Goal: Task Accomplishment & Management: Manage account settings

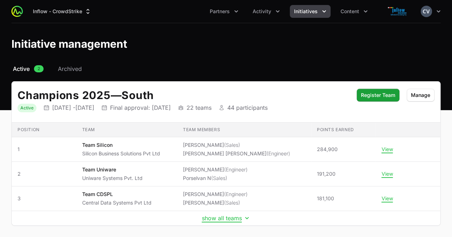
click at [323, 11] on icon "Initiatives menu" at bounding box center [323, 11] width 7 height 7
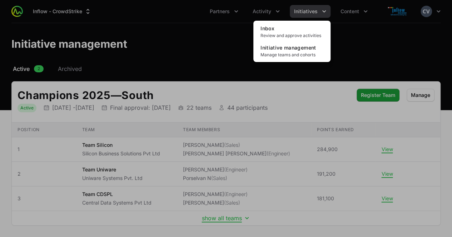
click at [272, 11] on div "Initiatives menu" at bounding box center [226, 118] width 452 height 237
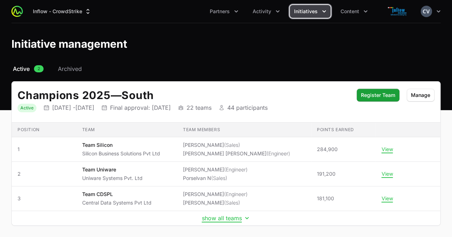
click at [272, 11] on button "Activity" at bounding box center [266, 11] width 36 height 13
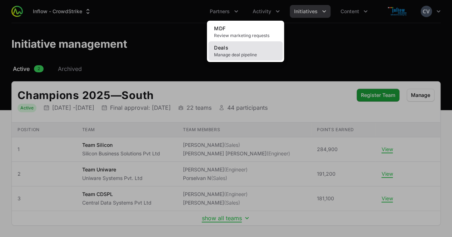
click at [249, 55] on span "Manage deal pipeline" at bounding box center [245, 55] width 63 height 6
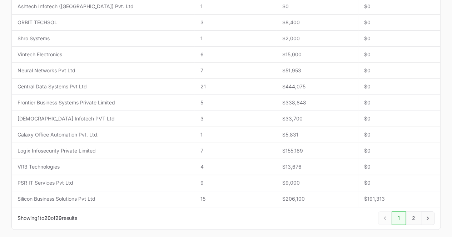
scroll to position [303, 0]
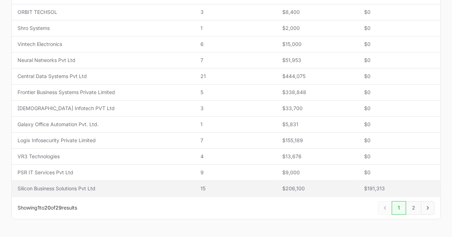
click at [74, 187] on span "Silicon Business Solutions Pvt Ltd" at bounding box center [102, 188] width 171 height 7
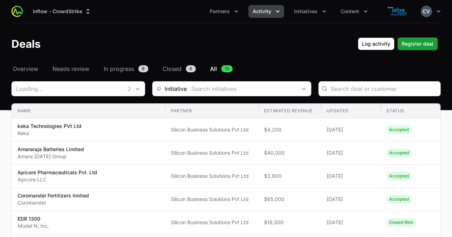
type input "Silicon Business Solutions Pvt Ltd"
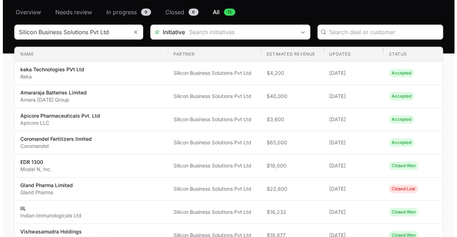
scroll to position [59, 0]
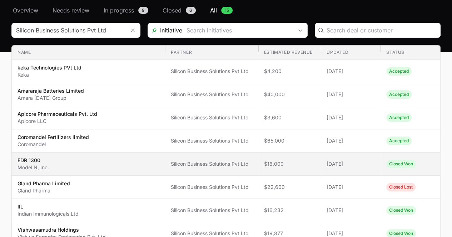
click at [227, 165] on span "Silicon Business Solutions Pvt Ltd" at bounding box center [212, 164] width 82 height 7
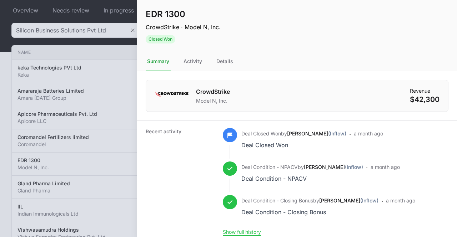
scroll to position [5, 0]
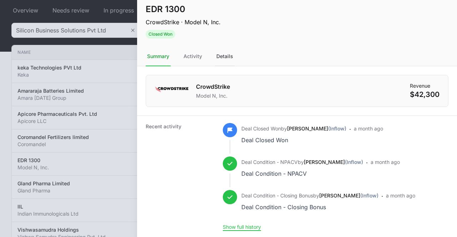
click at [228, 54] on div "Details" at bounding box center [225, 56] width 20 height 19
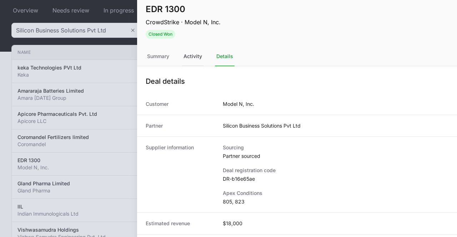
click at [196, 56] on div "Activity" at bounding box center [192, 56] width 21 height 19
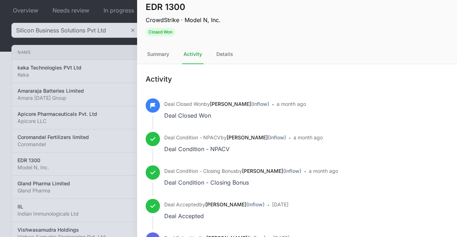
scroll to position [6, 0]
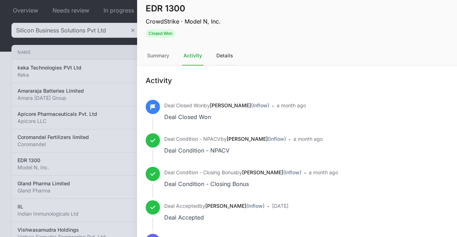
click at [226, 56] on div "Details" at bounding box center [225, 55] width 20 height 19
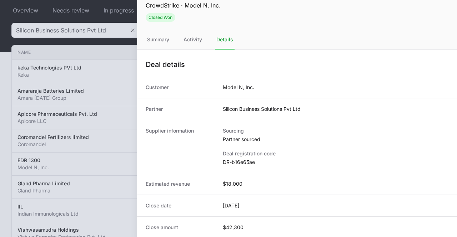
scroll to position [0, 0]
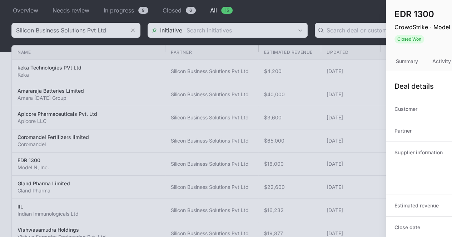
click at [108, 191] on div at bounding box center [226, 118] width 452 height 237
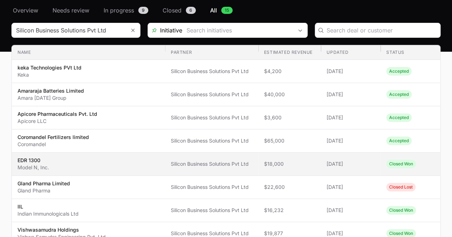
drag, startPoint x: 374, startPoint y: 168, endPoint x: 145, endPoint y: 164, distance: 229.0
click at [145, 164] on span "EDR 1300 Model N, Inc." at bounding box center [88, 164] width 142 height 14
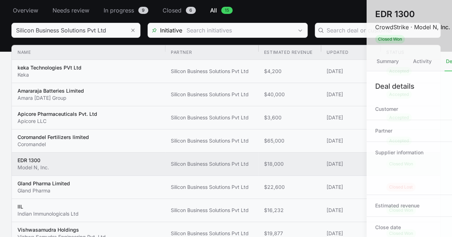
click at [145, 164] on div at bounding box center [226, 118] width 452 height 237
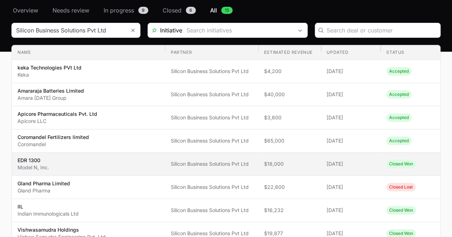
click at [323, 165] on td "Updated [DATE]" at bounding box center [351, 164] width 60 height 23
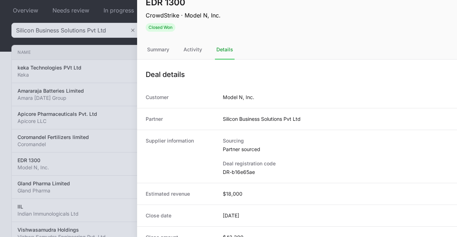
scroll to position [22, 0]
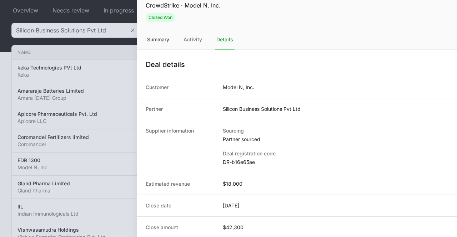
click at [159, 39] on div "Summary" at bounding box center [158, 39] width 25 height 19
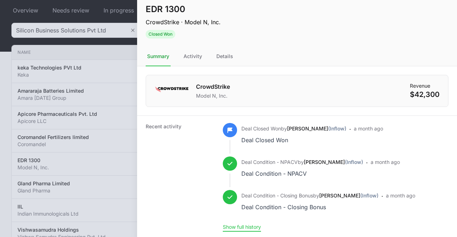
click at [244, 227] on button "Show full history" at bounding box center [242, 227] width 38 height 6
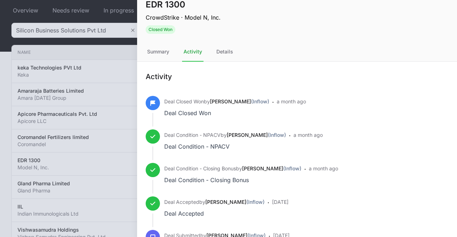
scroll to position [0, 0]
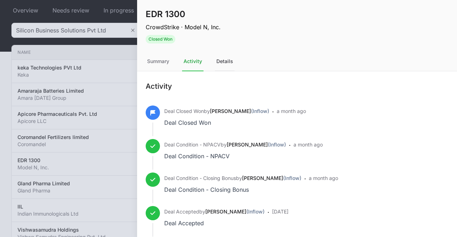
click at [225, 63] on div "Details" at bounding box center [225, 61] width 20 height 19
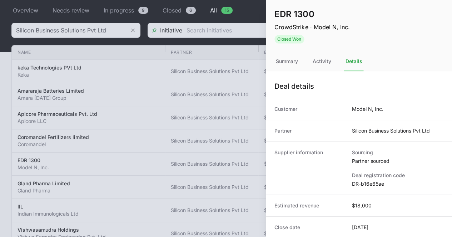
click at [130, 67] on div at bounding box center [226, 118] width 452 height 237
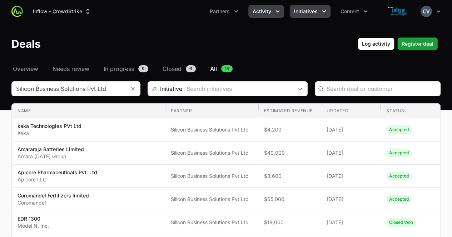
click at [324, 7] on button "Initiatives" at bounding box center [310, 11] width 41 height 13
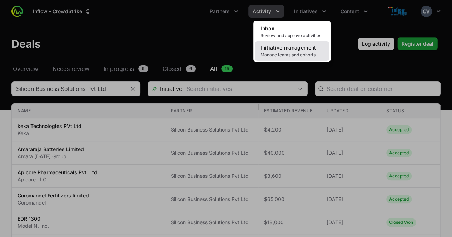
click at [301, 55] on span "Manage teams and cohorts" at bounding box center [291, 55] width 63 height 6
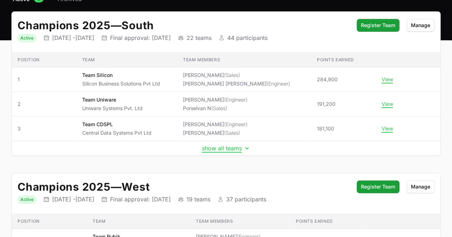
scroll to position [71, 0]
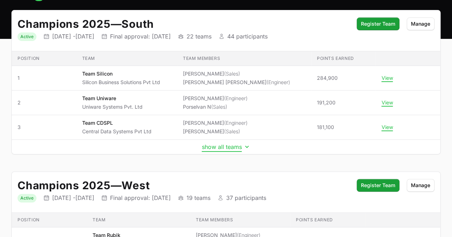
click at [248, 144] on icon "Initiative details" at bounding box center [246, 147] width 7 height 7
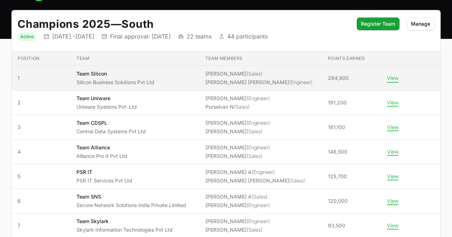
click at [394, 78] on button "View" at bounding box center [392, 78] width 11 height 6
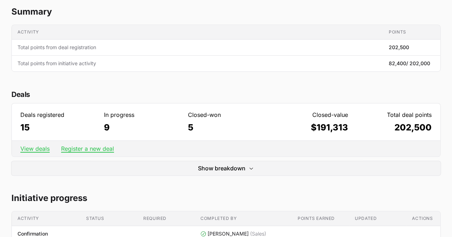
scroll to position [157, 0]
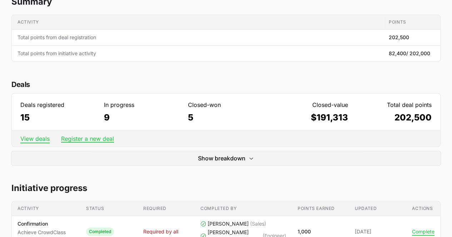
click at [46, 139] on link "View deals" at bounding box center [34, 138] width 29 height 7
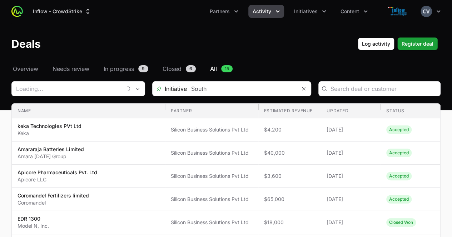
type input "Silicon Business Solutions Pvt Ltd"
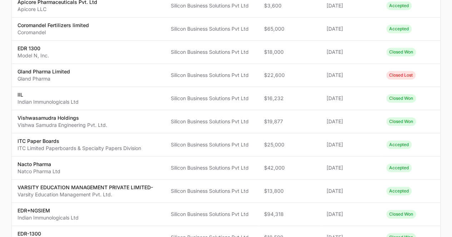
scroll to position [170, 0]
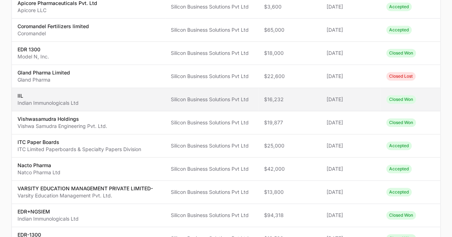
drag, startPoint x: 319, startPoint y: 54, endPoint x: 303, endPoint y: 90, distance: 39.2
click at [303, 90] on td "Estimated revenue $16,232" at bounding box center [289, 99] width 62 height 23
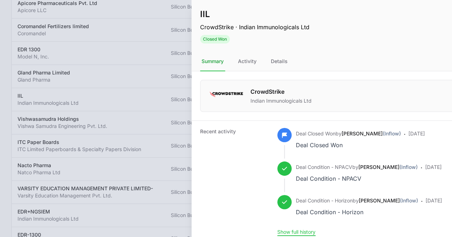
click at [115, 42] on div at bounding box center [226, 118] width 452 height 237
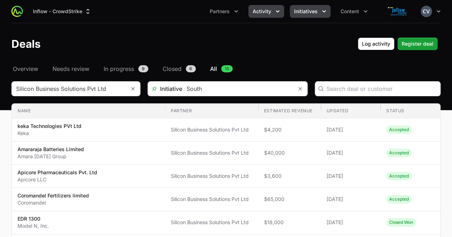
click at [326, 10] on icon "Initiatives menu" at bounding box center [323, 11] width 7 height 7
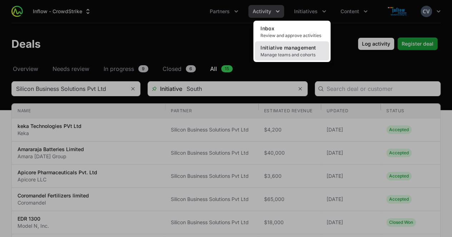
click at [295, 50] on span "Initiative management" at bounding box center [287, 48] width 55 height 6
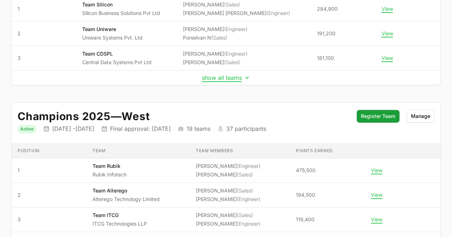
scroll to position [143, 0]
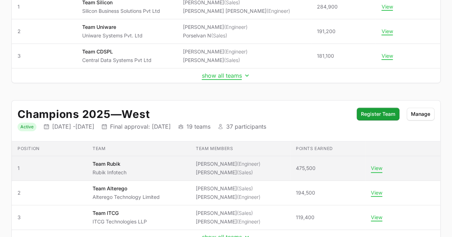
click at [371, 165] on button "View" at bounding box center [376, 168] width 11 height 6
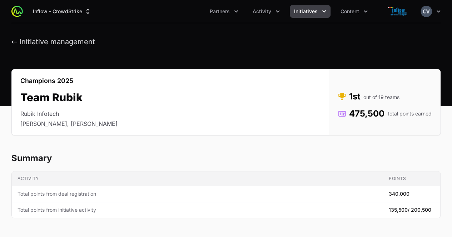
click at [324, 10] on icon "Initiatives menu" at bounding box center [323, 11] width 7 height 7
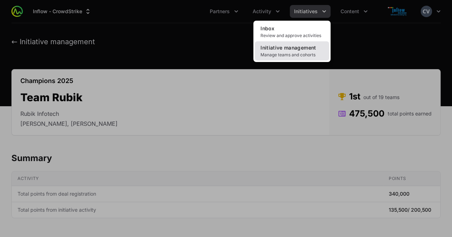
click at [303, 48] on span "Initiative management" at bounding box center [287, 48] width 55 height 6
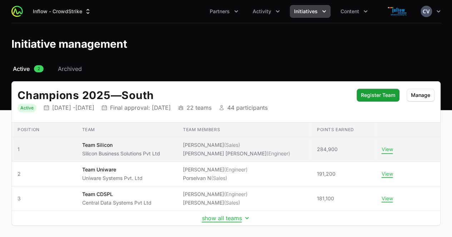
click at [389, 150] on button "View" at bounding box center [386, 149] width 11 height 6
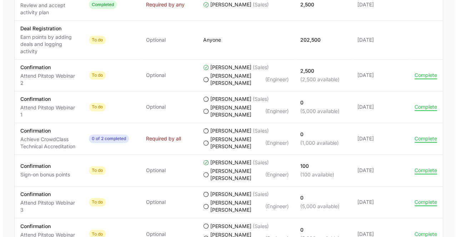
scroll to position [482, 0]
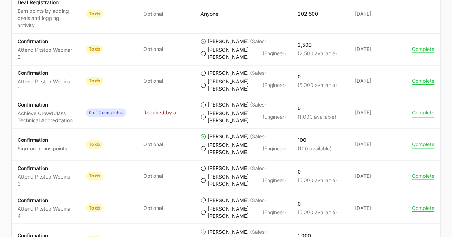
click at [416, 116] on button "Complete" at bounding box center [423, 113] width 22 height 6
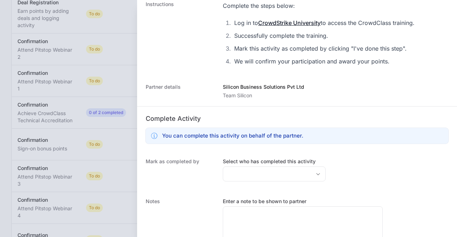
scroll to position [283, 0]
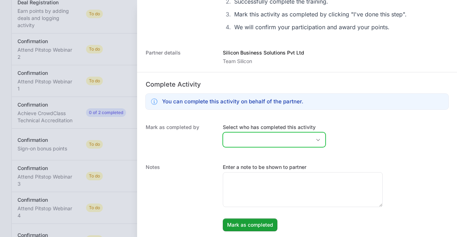
click at [315, 139] on icon "Open" at bounding box center [318, 140] width 6 height 2
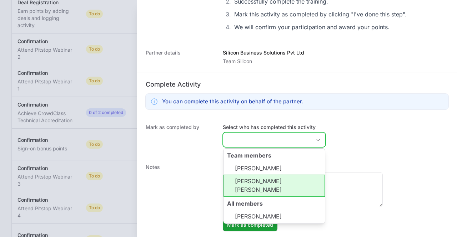
click at [285, 188] on li "[PERSON_NAME] [PERSON_NAME]" at bounding box center [274, 186] width 101 height 22
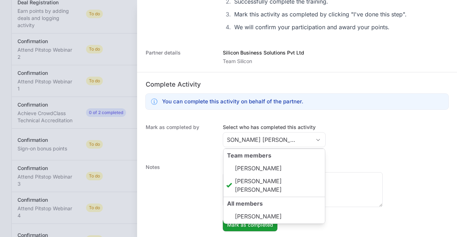
type input "[PERSON_NAME] [PERSON_NAME]"
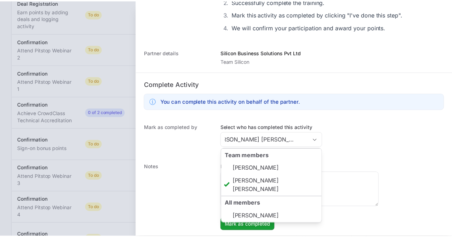
scroll to position [0, 0]
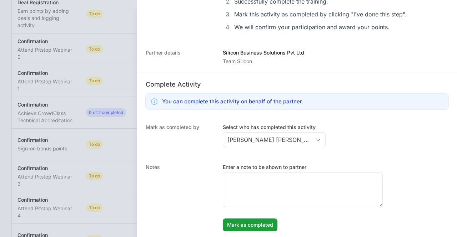
click at [371, 152] on div "Mark as completed by Select who has completed this activity [PERSON_NAME] [PERS…" at bounding box center [297, 137] width 320 height 40
click at [246, 225] on span "Mark as completed" at bounding box center [250, 225] width 46 height 9
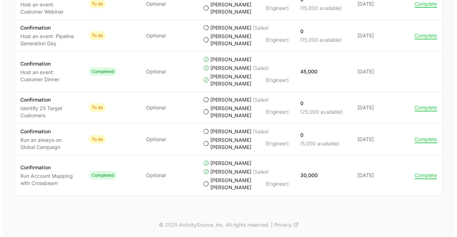
scroll to position [867, 0]
click at [422, 111] on button "Complete" at bounding box center [423, 108] width 22 height 6
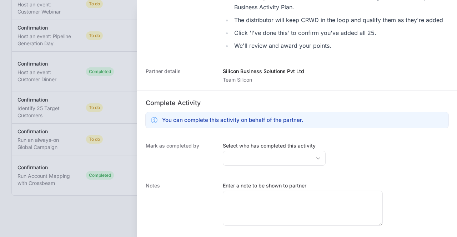
scroll to position [173, 0]
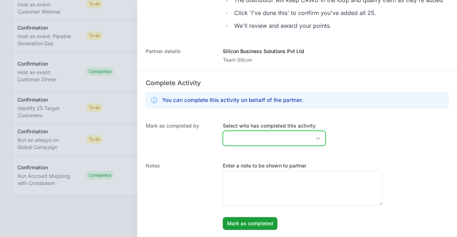
click at [315, 139] on icon "Open" at bounding box center [318, 138] width 6 height 2
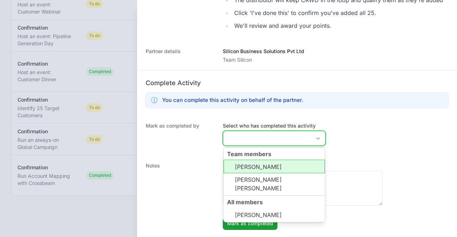
click at [273, 167] on li "[PERSON_NAME]" at bounding box center [274, 167] width 101 height 14
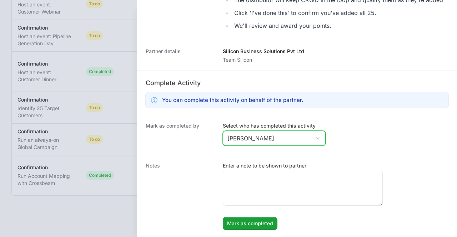
click at [315, 139] on icon "Open" at bounding box center [318, 138] width 6 height 2
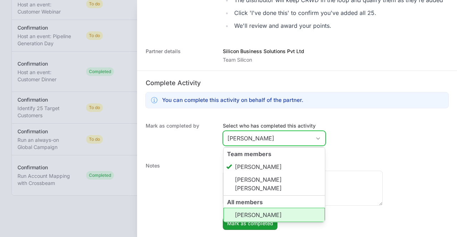
click at [277, 212] on li "[PERSON_NAME]" at bounding box center [274, 215] width 101 height 14
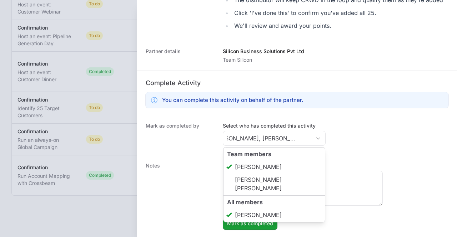
type input "[PERSON_NAME], [PERSON_NAME]"
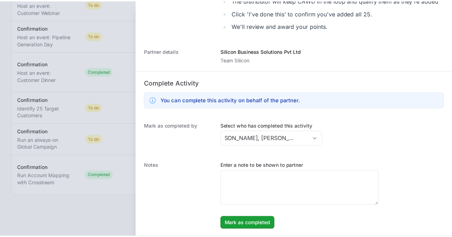
scroll to position [0, 0]
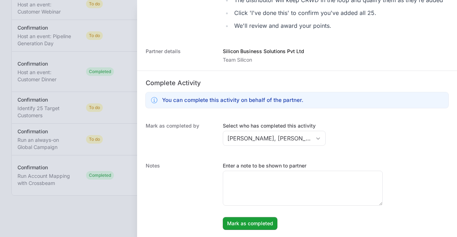
click at [420, 147] on div "Mark as completed by Select who has completed this activity [PERSON_NAME], [PER…" at bounding box center [297, 135] width 320 height 40
click at [239, 225] on span "Mark as completed" at bounding box center [250, 224] width 46 height 9
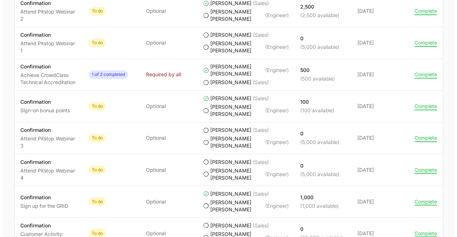
scroll to position [527, 0]
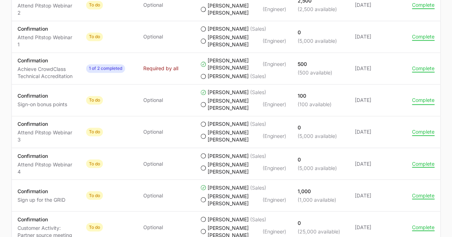
click at [417, 104] on button "Complete" at bounding box center [423, 100] width 22 height 6
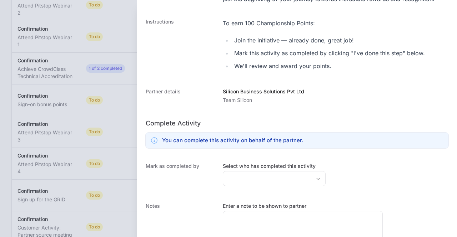
scroll to position [177, 0]
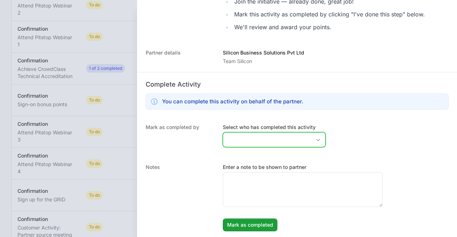
click at [315, 140] on icon "Open" at bounding box center [318, 140] width 6 height 2
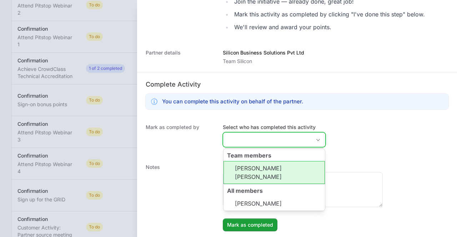
click at [261, 170] on li "[PERSON_NAME] [PERSON_NAME]" at bounding box center [274, 172] width 101 height 23
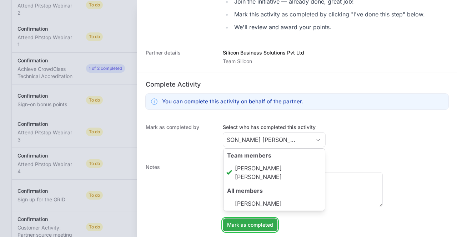
type input "[PERSON_NAME] [PERSON_NAME]"
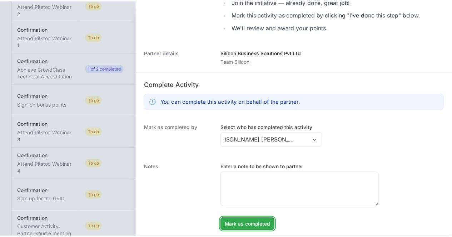
scroll to position [0, 0]
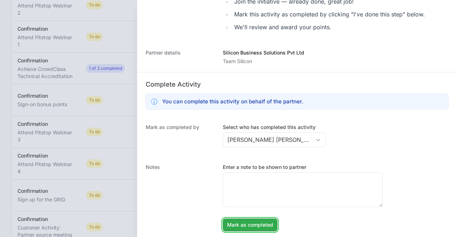
click at [257, 224] on span "Mark as completed" at bounding box center [250, 225] width 46 height 9
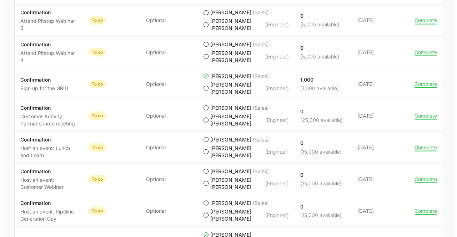
scroll to position [669, 0]
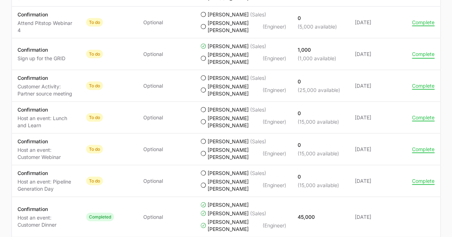
click at [426, 57] on button "Complete" at bounding box center [423, 54] width 22 height 6
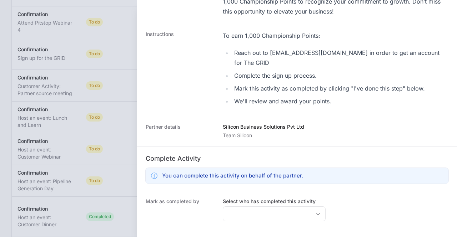
scroll to position [237, 0]
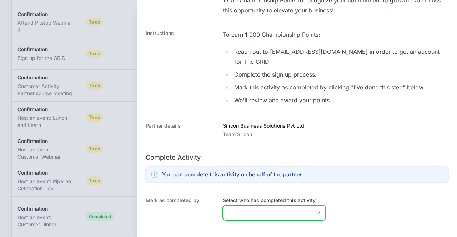
click at [316, 213] on icon "Open" at bounding box center [318, 213] width 4 height 2
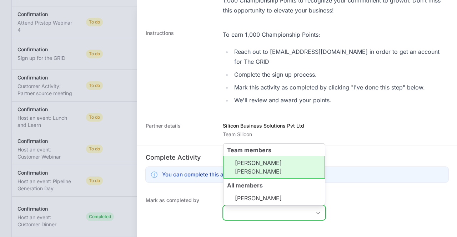
click at [271, 162] on li "[PERSON_NAME] [PERSON_NAME]" at bounding box center [274, 167] width 101 height 23
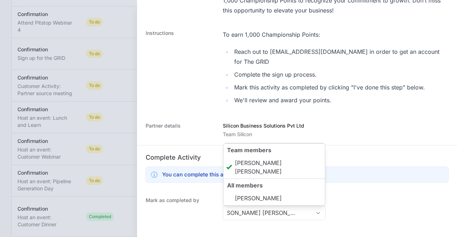
type input "[PERSON_NAME] [PERSON_NAME]"
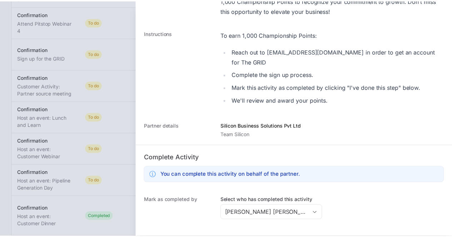
scroll to position [310, 0]
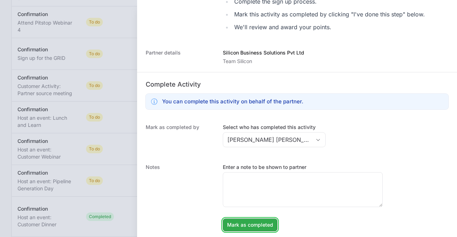
click at [237, 226] on span "Mark as completed" at bounding box center [250, 225] width 46 height 9
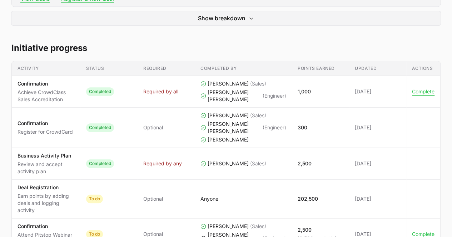
scroll to position [0, 0]
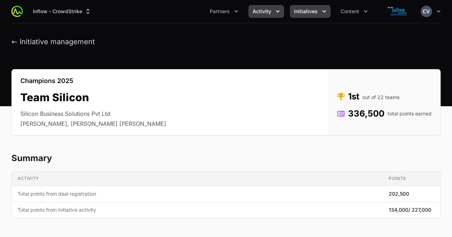
click at [279, 10] on icon "Activity menu" at bounding box center [277, 11] width 7 height 7
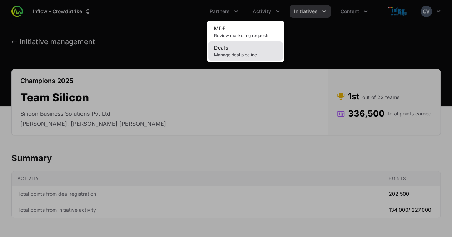
click at [246, 57] on span "Manage deal pipeline" at bounding box center [245, 55] width 63 height 6
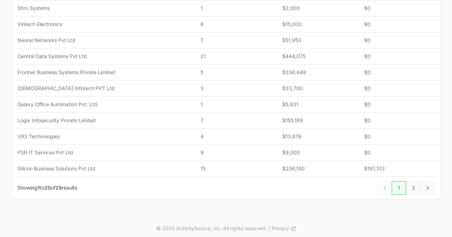
scroll to position [323, 0]
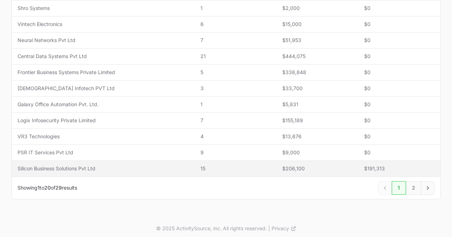
click at [97, 167] on span "Silicon Business Solutions Pvt Ltd" at bounding box center [102, 168] width 171 height 7
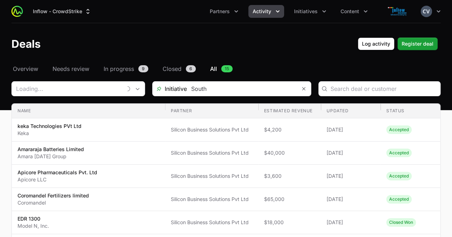
type input "Silicon Business Solutions Pvt Ltd"
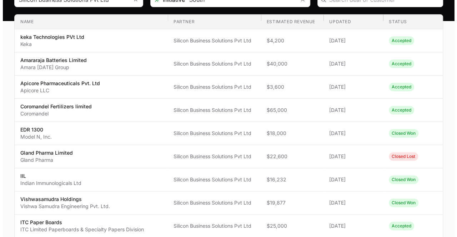
scroll to position [90, 0]
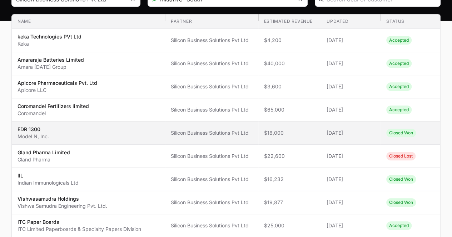
click at [394, 132] on span "Closed Won" at bounding box center [401, 133] width 30 height 9
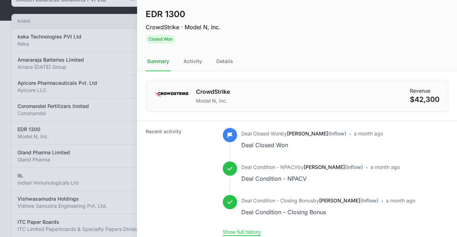
scroll to position [5, 0]
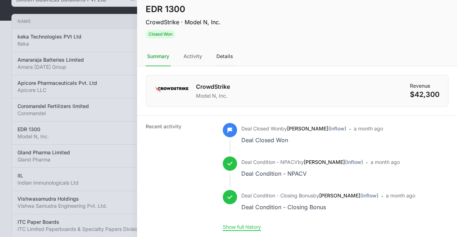
click at [226, 55] on div "Details" at bounding box center [225, 56] width 20 height 19
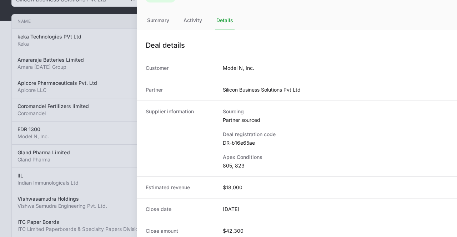
scroll to position [45, 0]
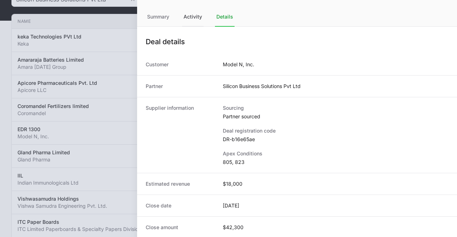
click at [197, 16] on div "Activity" at bounding box center [192, 16] width 21 height 19
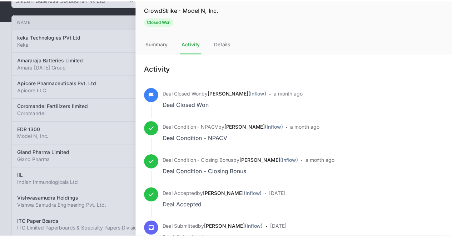
scroll to position [0, 0]
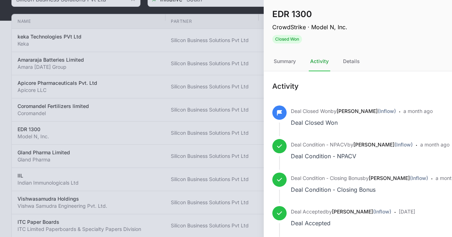
click at [120, 56] on div at bounding box center [226, 118] width 452 height 237
